Goal: Transaction & Acquisition: Subscribe to service/newsletter

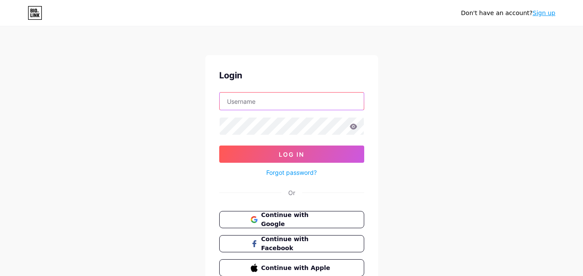
click at [268, 106] on input "text" at bounding box center [291, 101] width 144 height 17
click at [242, 103] on input "text" at bounding box center [291, 101] width 144 height 17
paste input "[EMAIL_ADDRESS][DOMAIN_NAME]"
type input "[EMAIL_ADDRESS][DOMAIN_NAME]"
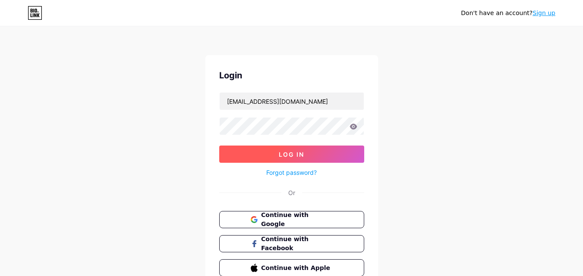
click at [303, 156] on span "Log In" at bounding box center [291, 154] width 25 height 7
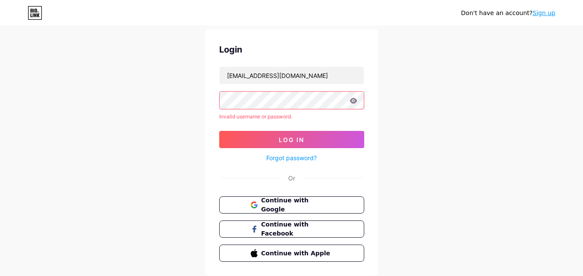
scroll to position [53, 0]
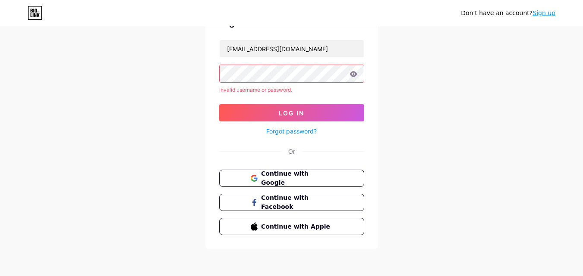
click at [290, 129] on link "Forgot password?" at bounding box center [291, 131] width 50 height 9
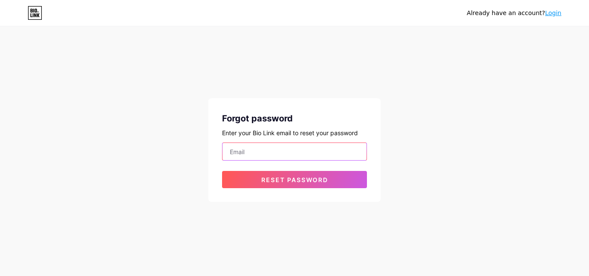
click at [278, 153] on input "email" at bounding box center [294, 151] width 144 height 17
type input "[EMAIL_ADDRESS][DOMAIN_NAME]"
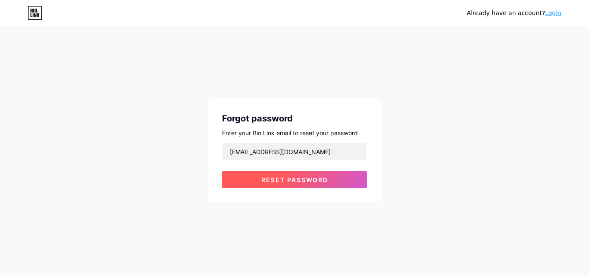
click at [277, 184] on button "Reset password" at bounding box center [294, 179] width 145 height 17
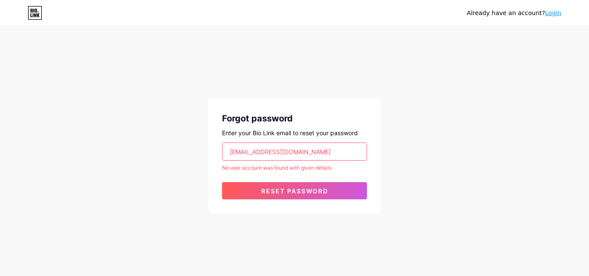
click at [554, 16] on link "Login" at bounding box center [553, 12] width 16 height 7
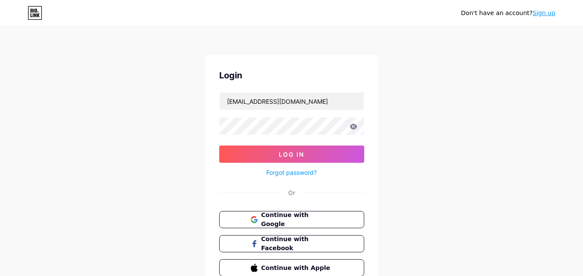
click at [31, 11] on icon at bounding box center [32, 11] width 2 height 4
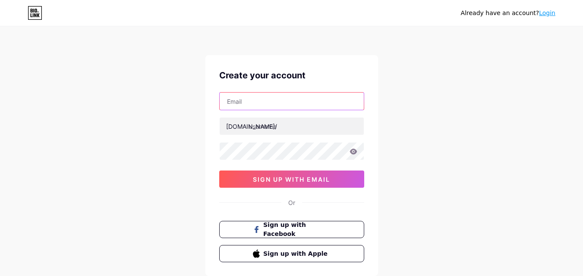
click at [266, 99] on input "text" at bounding box center [291, 101] width 144 height 17
type input "[EMAIL_ADDRESS][DOMAIN_NAME]"
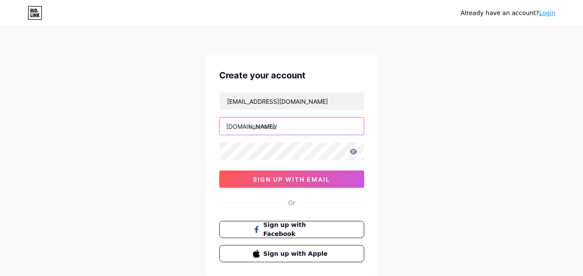
click at [271, 124] on input "text" at bounding box center [291, 126] width 144 height 17
type input "anasazifoundation"
click at [356, 152] on icon at bounding box center [352, 152] width 7 height 6
click at [354, 152] on icon at bounding box center [352, 152] width 7 height 6
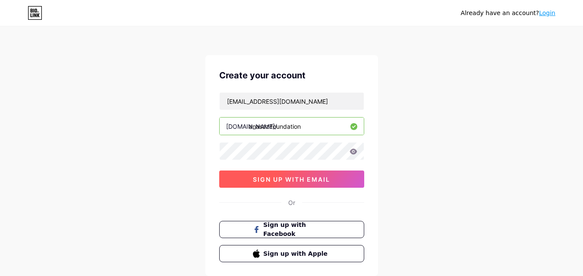
click at [296, 178] on span "sign up with email" at bounding box center [291, 179] width 77 height 7
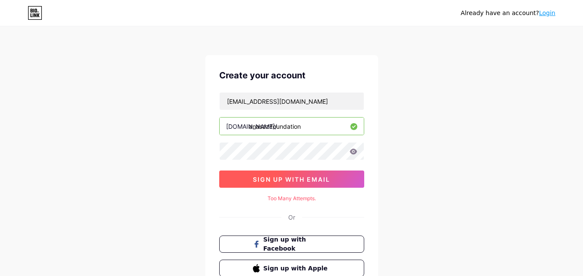
click at [285, 179] on span "sign up with email" at bounding box center [291, 179] width 77 height 7
click at [284, 179] on span "sign up with email" at bounding box center [291, 179] width 77 height 7
